Goal: Information Seeking & Learning: Learn about a topic

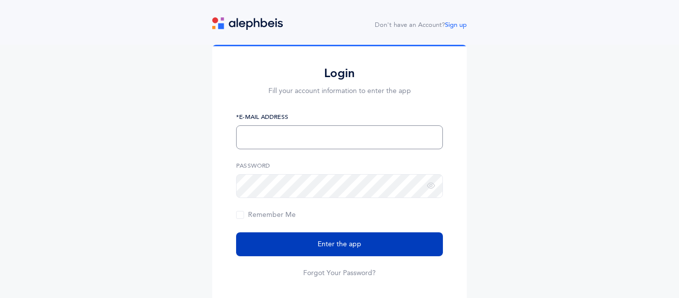
type input "rabbisilver@mmscdayschool.org"
click at [397, 250] on button "Enter the app" at bounding box center [339, 244] width 207 height 24
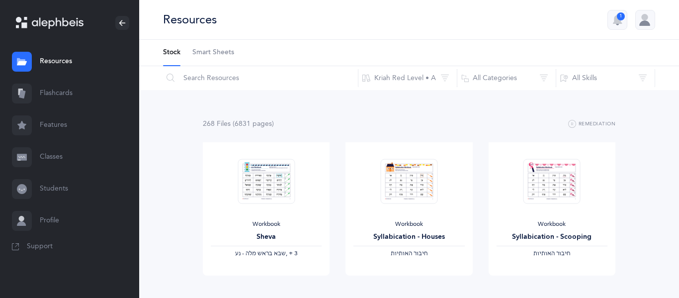
click at [70, 100] on link "Flashcards" at bounding box center [69, 94] width 139 height 32
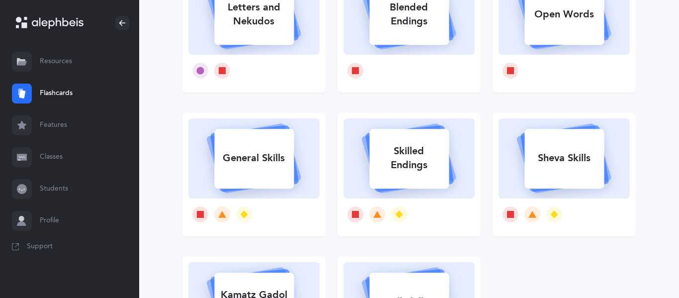
scroll to position [135, 0]
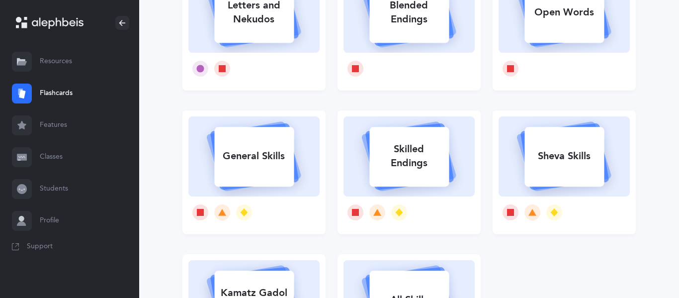
click at [254, 156] on div "General Skills" at bounding box center [254, 156] width 80 height 26
select select "single"
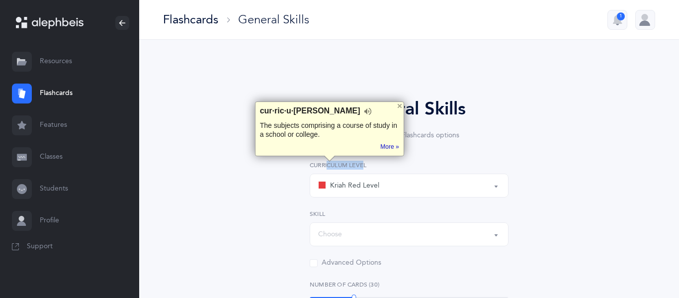
select select "Silent Letters"
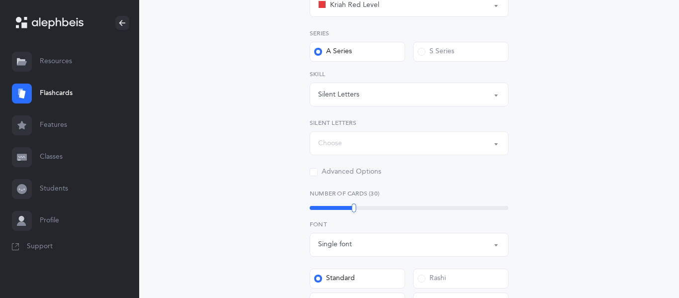
scroll to position [181, 0]
click at [461, 144] on div "Choose" at bounding box center [409, 142] width 182 height 17
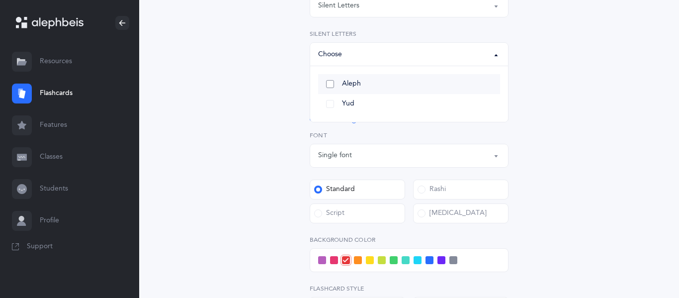
scroll to position [270, 0]
click at [527, 116] on div "General Skills Choose your Flashcards options Kriah Red Level Kriah Orange Leve…" at bounding box center [409, 115] width 254 height 579
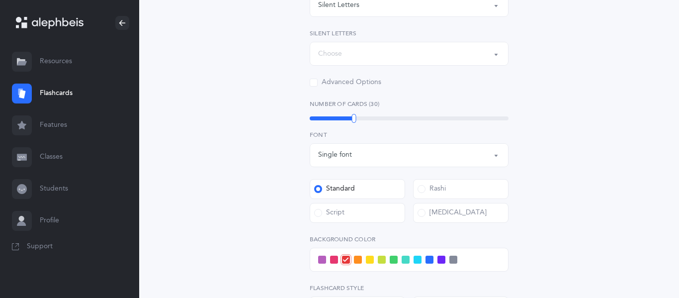
click at [399, 115] on div "30" at bounding box center [409, 118] width 199 height 8
click at [432, 187] on div "Rashi" at bounding box center [432, 189] width 28 height 10
click at [0, 0] on input "Rashi" at bounding box center [0, 0] width 0 height 0
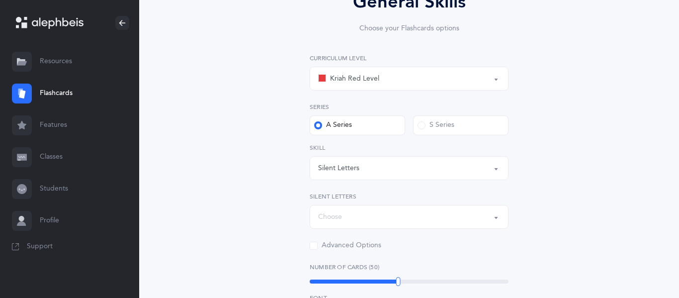
scroll to position [108, 0]
click at [421, 127] on span at bounding box center [422, 124] width 8 height 8
click at [0, 0] on input "S Series" at bounding box center [0, 0] width 0 height 0
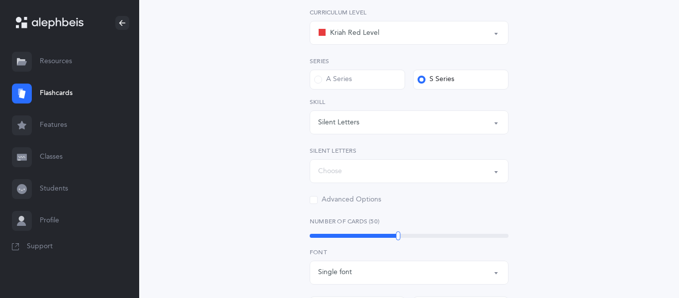
scroll to position [153, 0]
click at [494, 161] on button "Choose" at bounding box center [409, 171] width 199 height 24
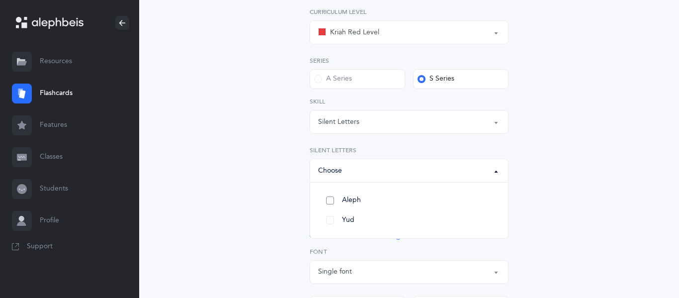
click at [414, 202] on link "Aleph" at bounding box center [409, 200] width 182 height 20
select select "82"
click at [376, 221] on link "Yud" at bounding box center [409, 220] width 182 height 20
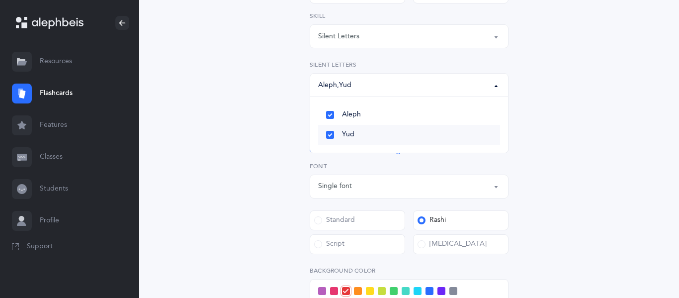
scroll to position [241, 0]
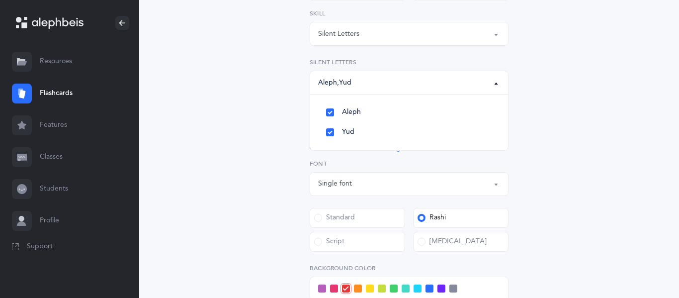
click at [563, 95] on div "General Skills Choose your Flashcards options Kriah Red Level Kriah Orange Leve…" at bounding box center [408, 150] width 453 height 647
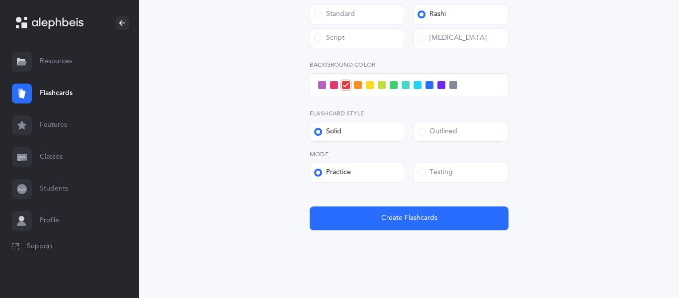
scroll to position [456, 0]
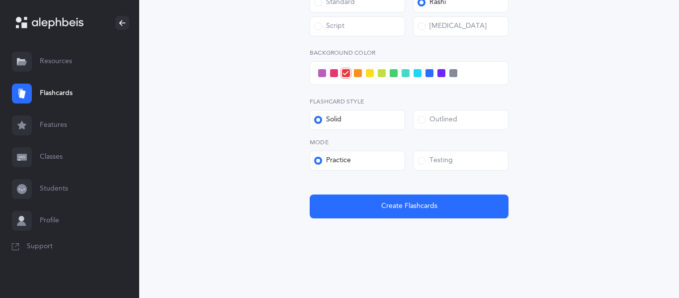
click at [318, 73] on span at bounding box center [322, 73] width 8 height 8
click at [0, 0] on input "checkbox" at bounding box center [0, 0] width 0 height 0
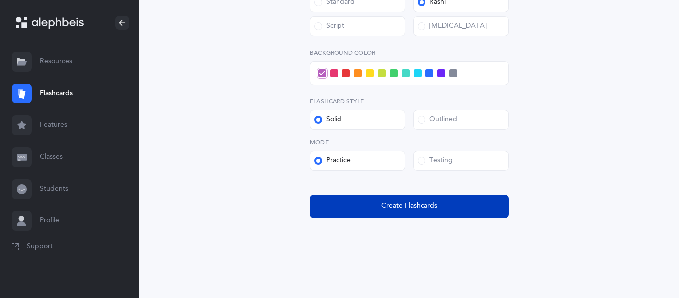
click at [400, 218] on button "Create Flashcards" at bounding box center [409, 206] width 199 height 24
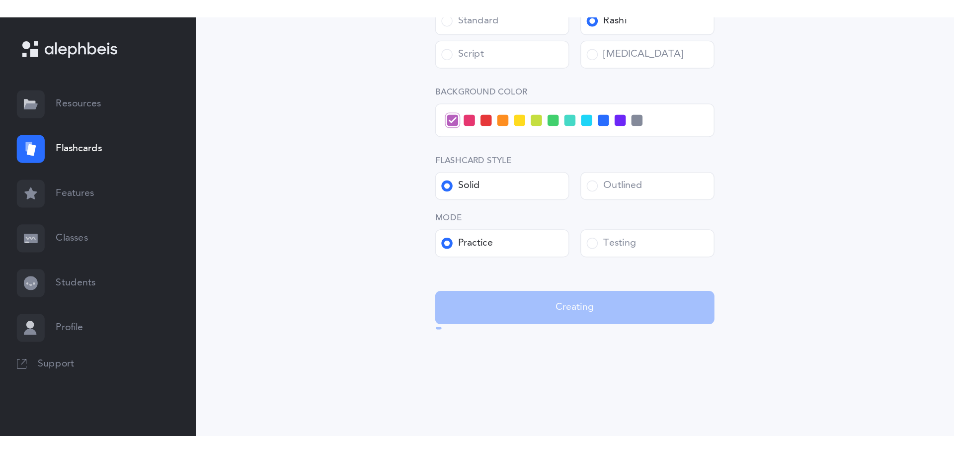
scroll to position [0, 0]
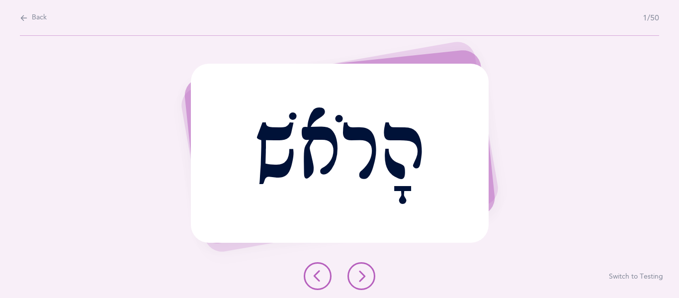
click at [372, 273] on button at bounding box center [361, 276] width 28 height 28
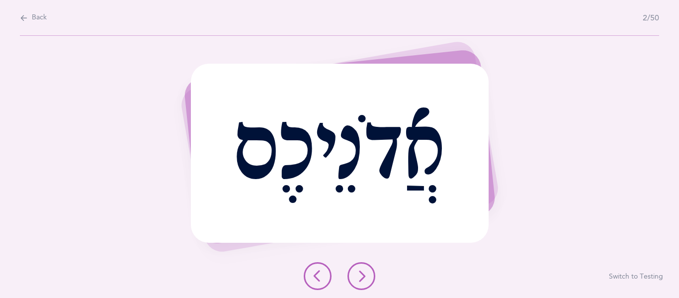
click at [372, 273] on button at bounding box center [361, 276] width 28 height 28
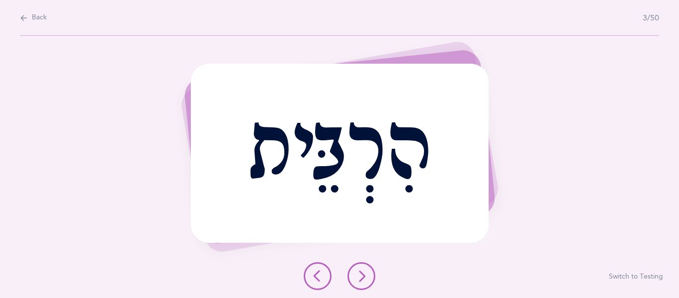
click at [372, 273] on button at bounding box center [361, 276] width 28 height 28
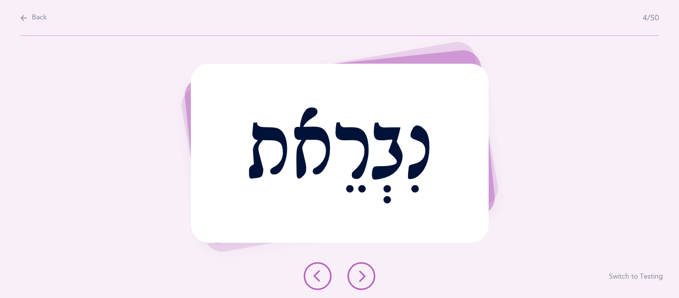
click at [372, 273] on button at bounding box center [361, 276] width 28 height 28
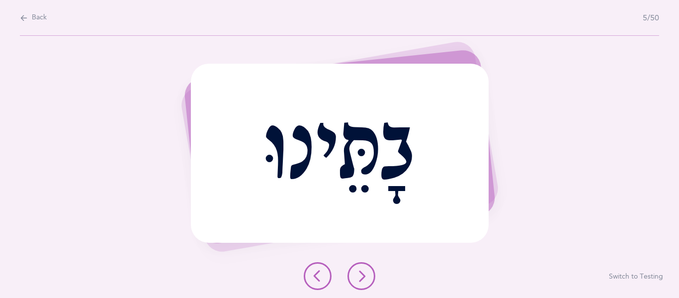
click at [372, 273] on button at bounding box center [361, 276] width 28 height 28
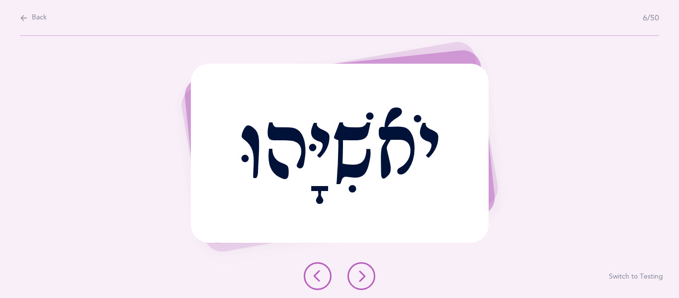
click at [372, 273] on button at bounding box center [361, 276] width 28 height 28
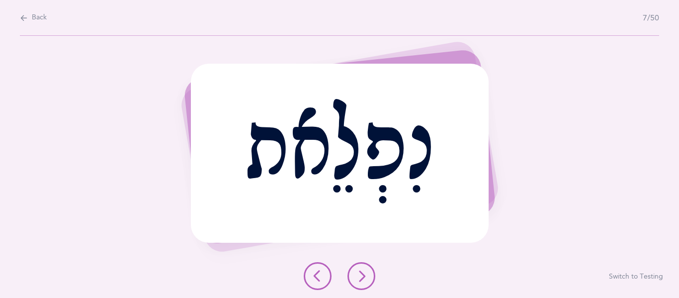
click at [372, 273] on button at bounding box center [361, 276] width 28 height 28
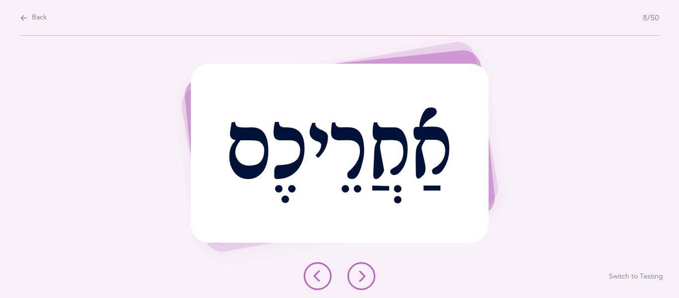
click at [372, 273] on button at bounding box center [361, 276] width 28 height 28
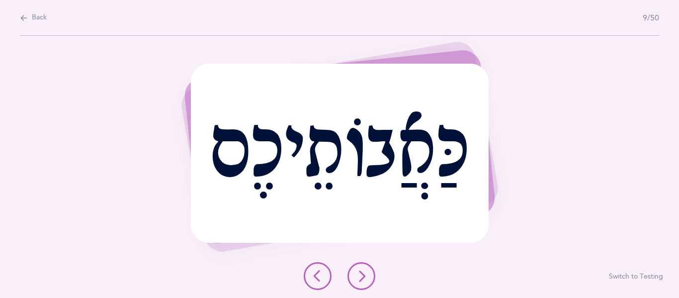
click at [372, 273] on button at bounding box center [361, 276] width 28 height 28
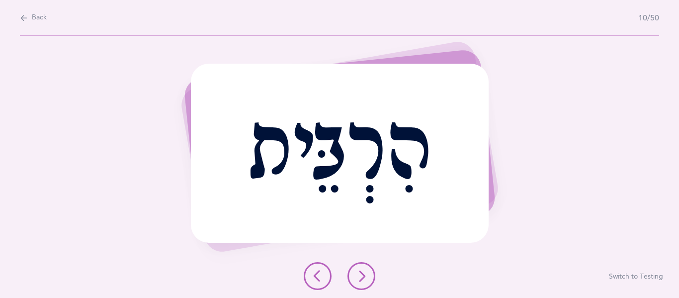
click at [372, 273] on button at bounding box center [361, 276] width 28 height 28
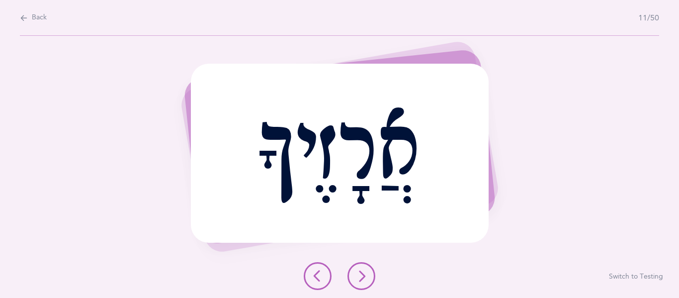
click at [372, 273] on button at bounding box center [361, 276] width 28 height 28
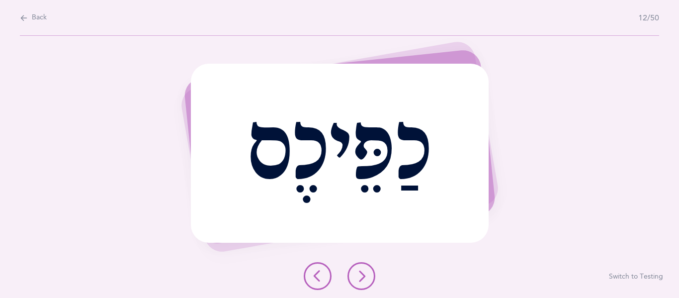
click at [372, 273] on button at bounding box center [361, 276] width 28 height 28
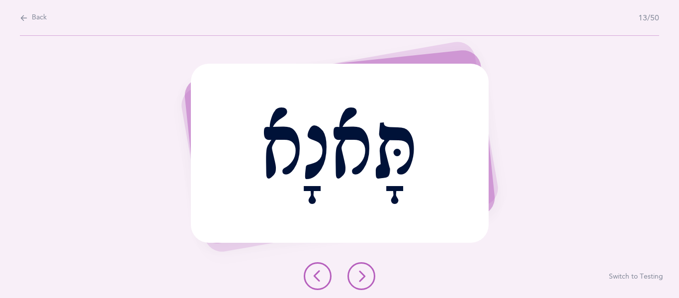
click at [372, 273] on button at bounding box center [361, 276] width 28 height 28
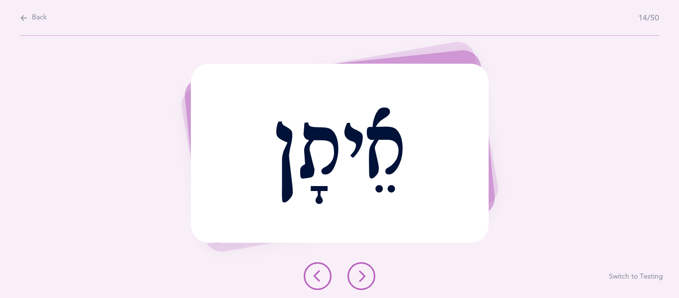
click at [372, 273] on button at bounding box center [361, 276] width 28 height 28
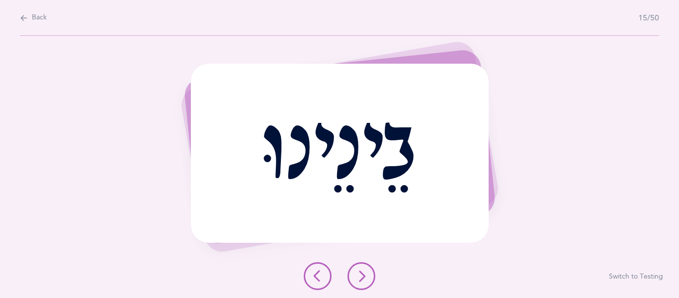
click at [372, 273] on button at bounding box center [361, 276] width 28 height 28
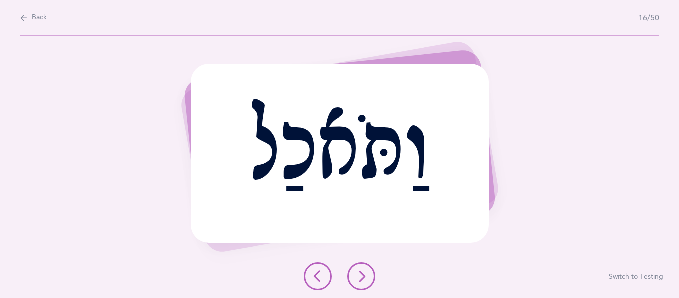
click at [372, 273] on button at bounding box center [361, 276] width 28 height 28
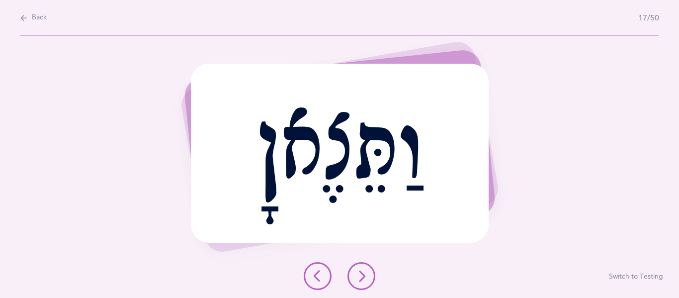
click at [372, 273] on button at bounding box center [361, 276] width 28 height 28
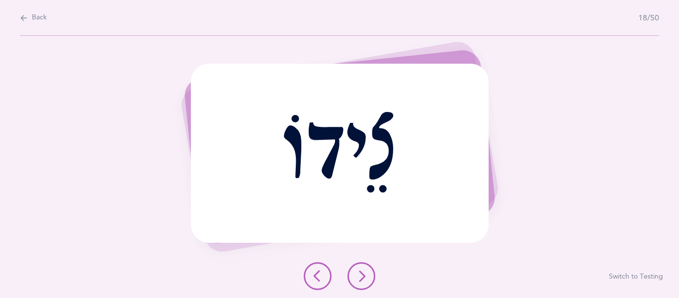
click at [372, 273] on button at bounding box center [361, 276] width 28 height 28
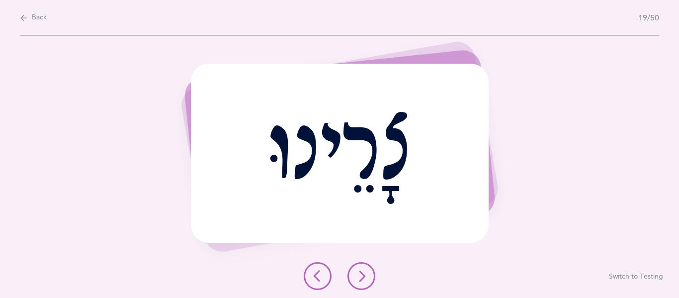
click at [372, 273] on button at bounding box center [361, 276] width 28 height 28
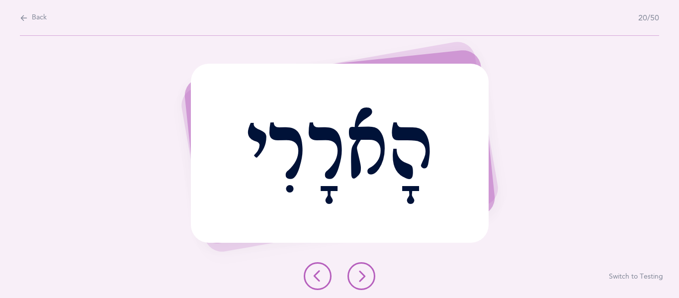
click at [372, 273] on button at bounding box center [361, 276] width 28 height 28
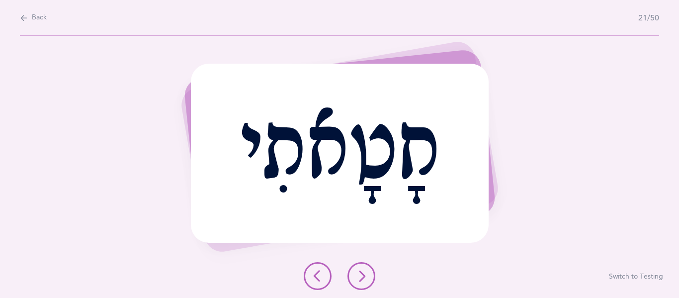
click at [372, 273] on button at bounding box center [361, 276] width 28 height 28
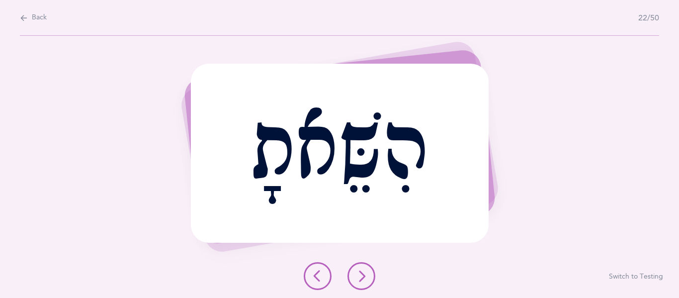
click at [372, 273] on button at bounding box center [361, 276] width 28 height 28
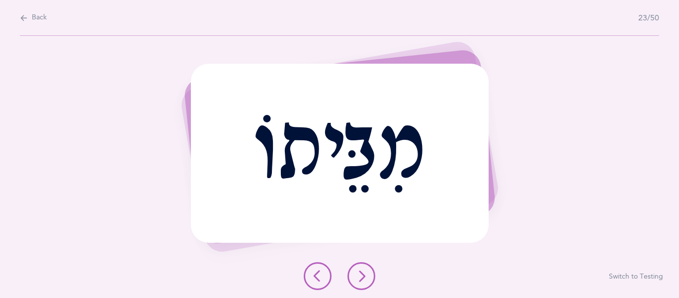
click at [372, 273] on button at bounding box center [361, 276] width 28 height 28
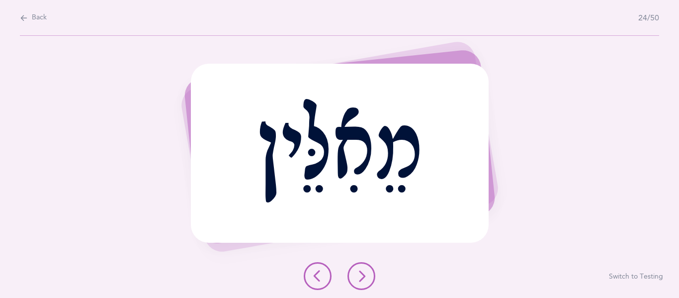
click at [372, 273] on button at bounding box center [361, 276] width 28 height 28
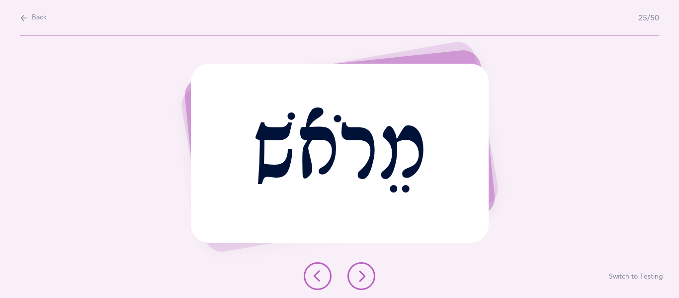
click at [372, 273] on button at bounding box center [361, 276] width 28 height 28
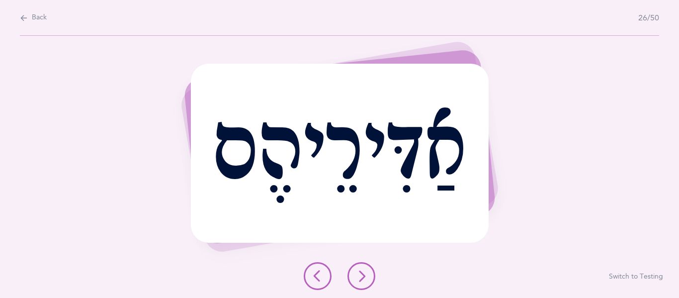
click at [356, 282] on button at bounding box center [361, 276] width 28 height 28
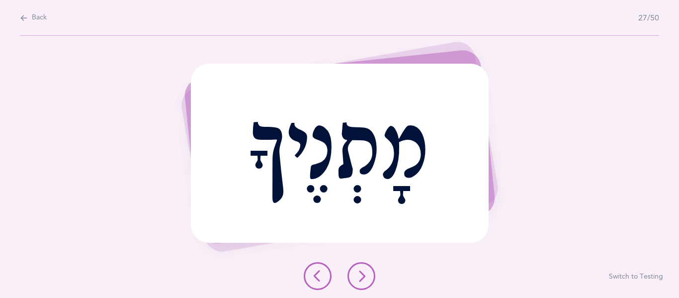
click at [356, 282] on button at bounding box center [361, 276] width 28 height 28
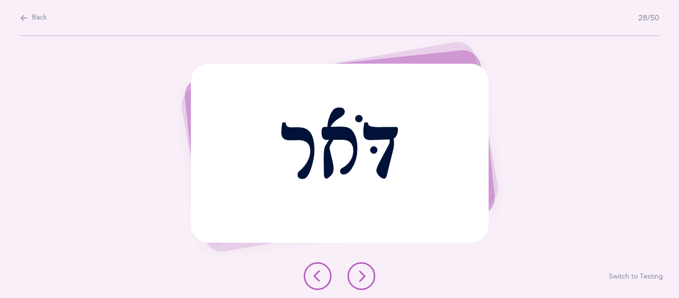
click at [356, 282] on button at bounding box center [361, 276] width 28 height 28
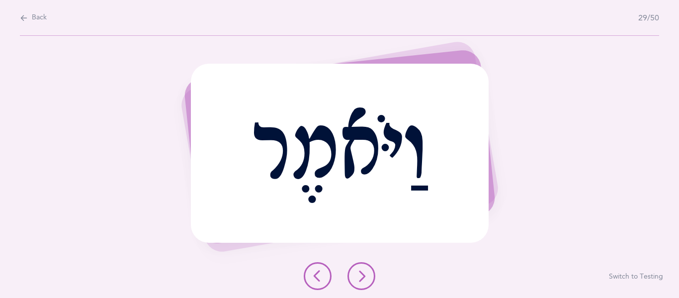
click at [356, 282] on button at bounding box center [361, 276] width 28 height 28
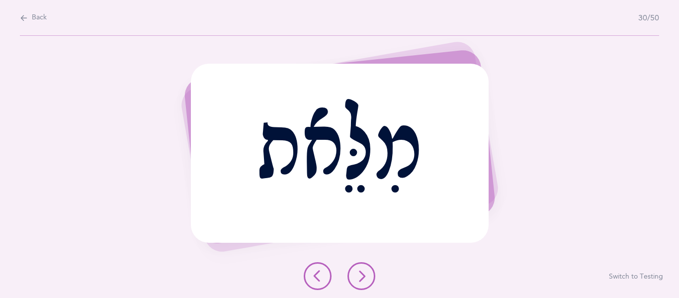
click at [356, 282] on button at bounding box center [361, 276] width 28 height 28
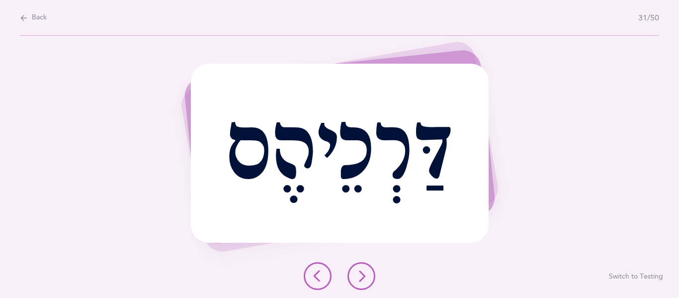
click at [356, 282] on button at bounding box center [361, 276] width 28 height 28
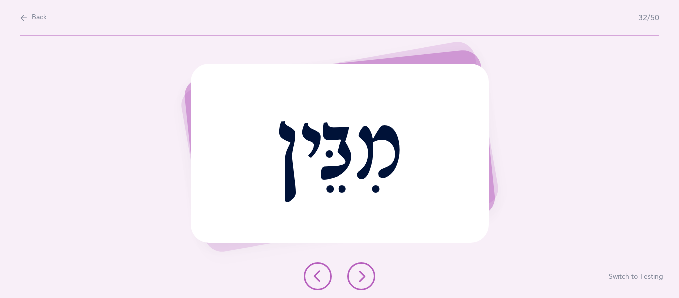
click at [356, 282] on button at bounding box center [361, 276] width 28 height 28
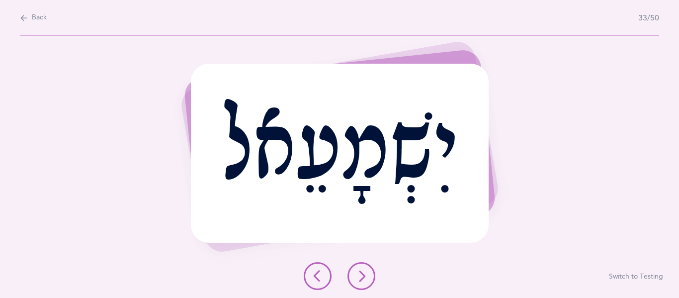
click at [356, 282] on button at bounding box center [361, 276] width 28 height 28
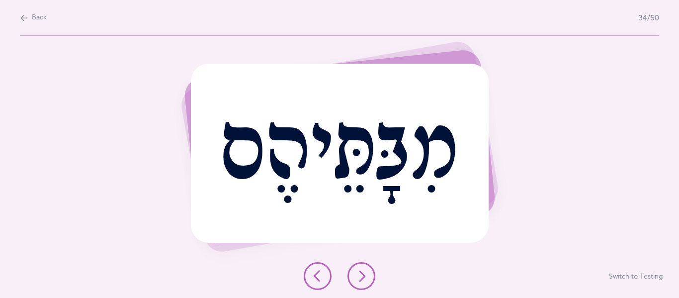
click at [356, 282] on button at bounding box center [361, 276] width 28 height 28
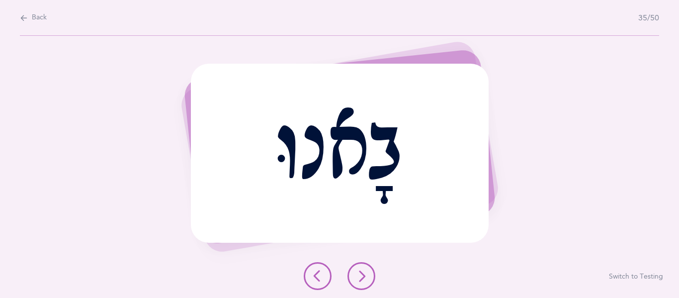
click at [356, 282] on button at bounding box center [361, 276] width 28 height 28
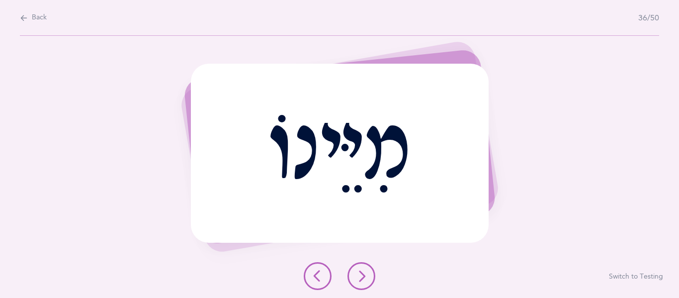
click at [356, 282] on button at bounding box center [361, 276] width 28 height 28
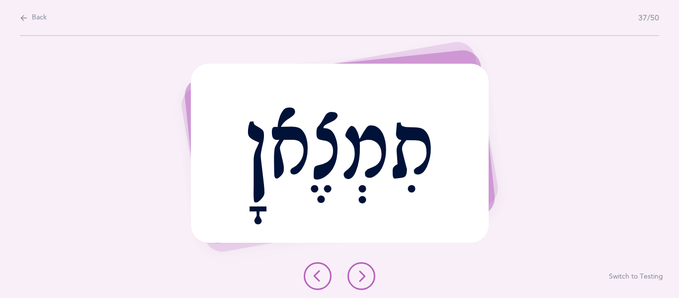
click at [356, 282] on button at bounding box center [361, 276] width 28 height 28
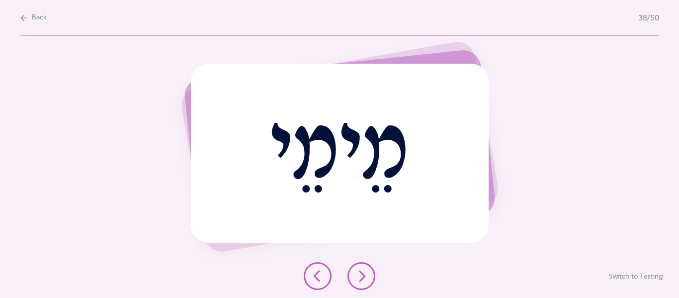
click at [356, 282] on button at bounding box center [361, 276] width 28 height 28
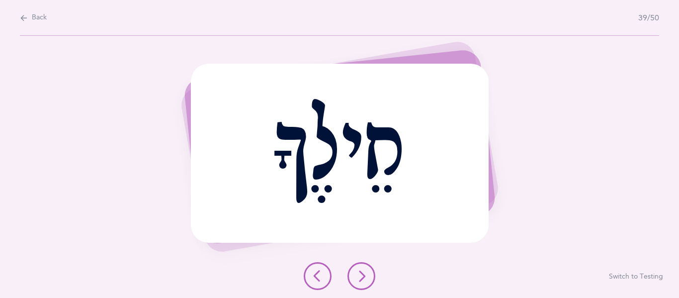
click at [356, 282] on button at bounding box center [361, 276] width 28 height 28
